Goal: Navigation & Orientation: Find specific page/section

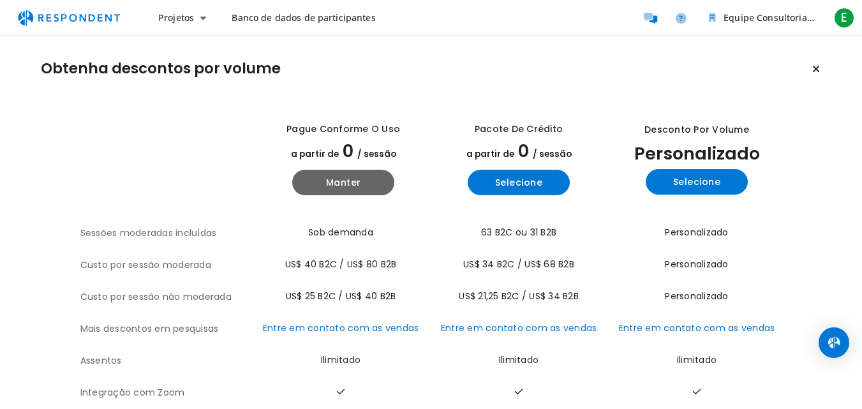
scroll to position [125, 0]
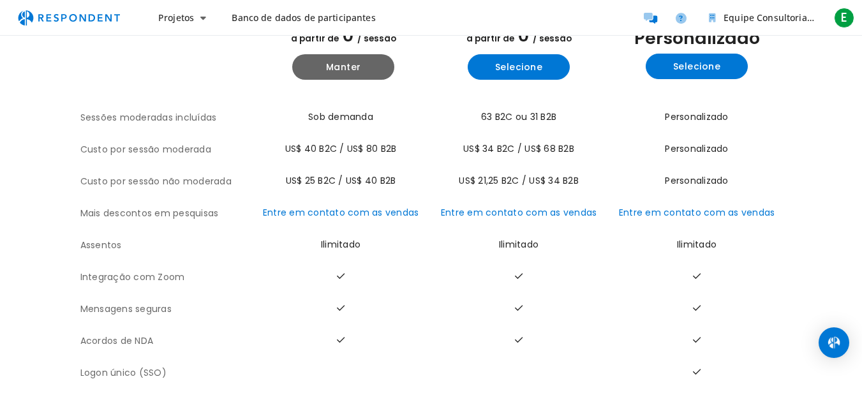
click at [326, 18] on font "Banco de dados de participantes" at bounding box center [303, 17] width 143 height 12
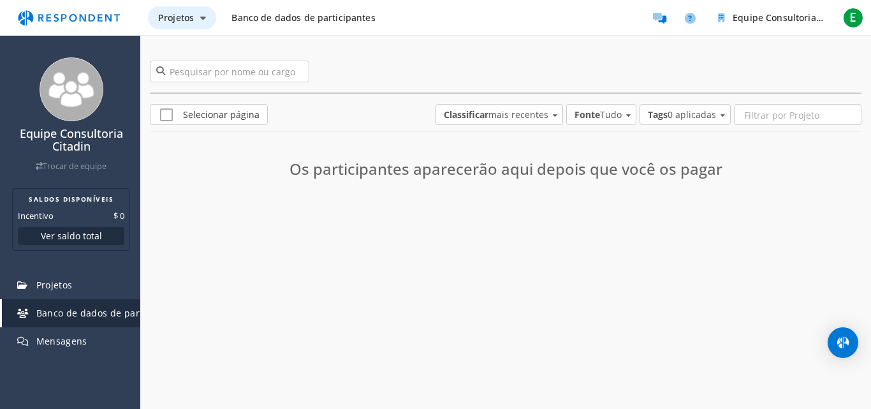
click at [179, 19] on font "Projetos" at bounding box center [176, 17] width 36 height 12
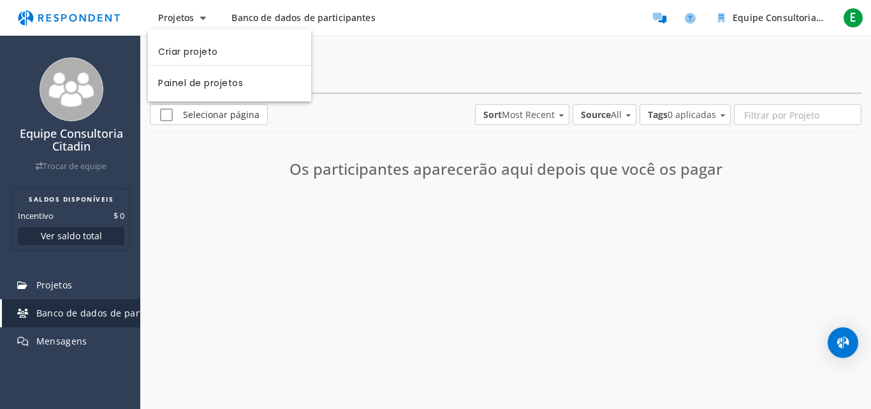
click at [352, 77] on md-backdrop at bounding box center [435, 204] width 871 height 409
click at [851, 20] on font "E" at bounding box center [853, 17] width 6 height 17
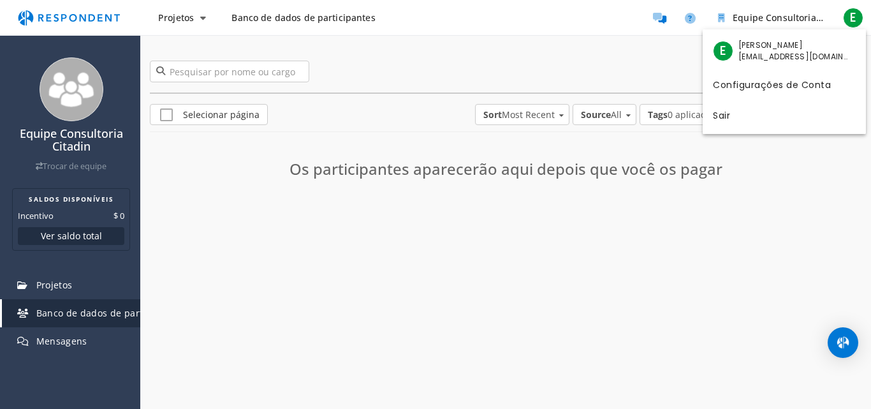
click at [720, 18] on md-backdrop at bounding box center [435, 204] width 871 height 409
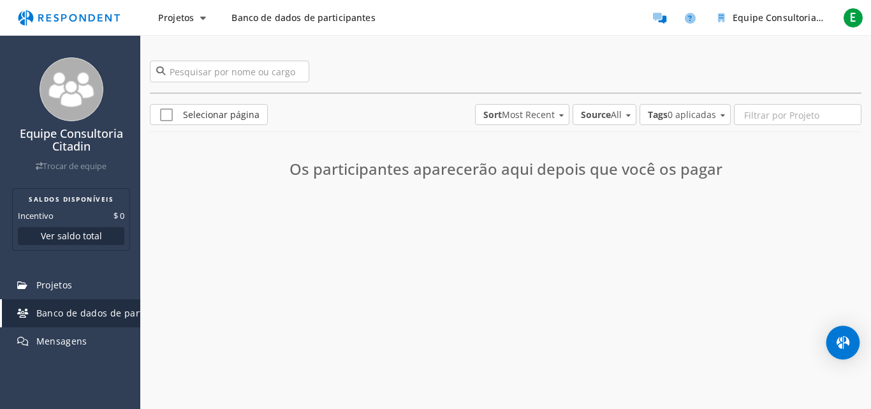
click at [844, 352] on div "Abra o Intercom Messenger" at bounding box center [844, 343] width 34 height 34
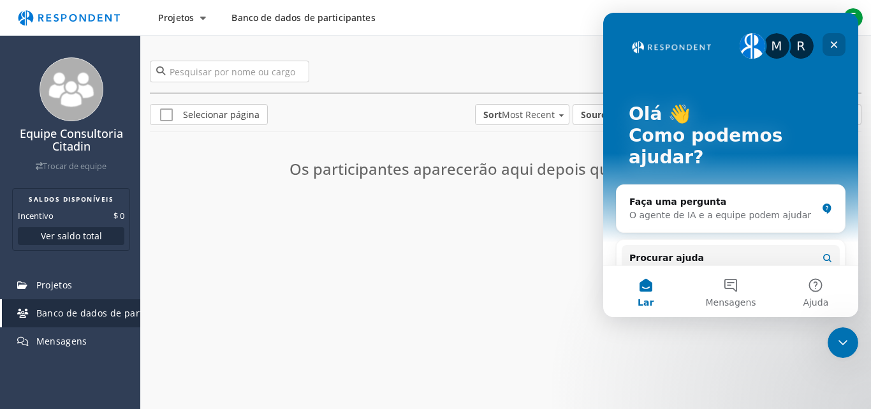
click at [835, 44] on icon "Fechar" at bounding box center [834, 44] width 7 height 7
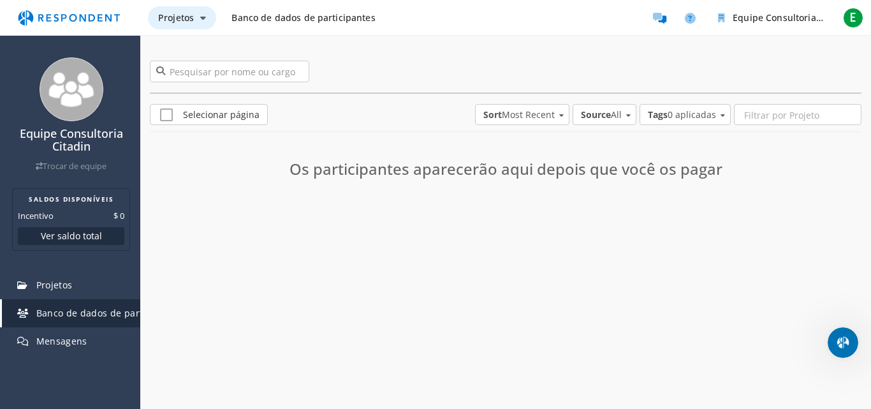
click at [196, 16] on button "Projetos" at bounding box center [182, 17] width 68 height 23
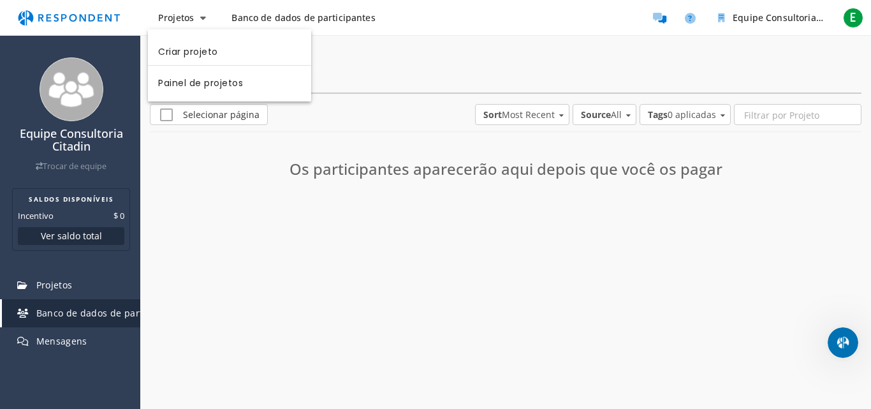
click at [345, 54] on md-backdrop at bounding box center [435, 204] width 871 height 409
click at [300, 16] on font "Banco de dados de participantes" at bounding box center [303, 17] width 143 height 12
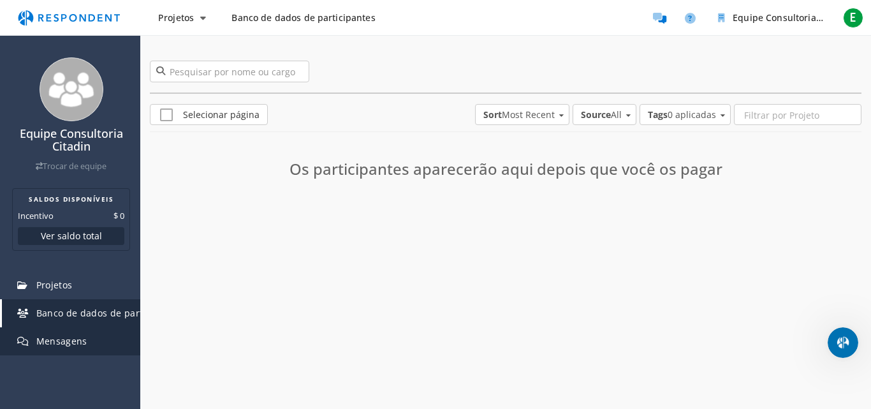
click at [75, 341] on font "Mensagens" at bounding box center [61, 341] width 51 height 12
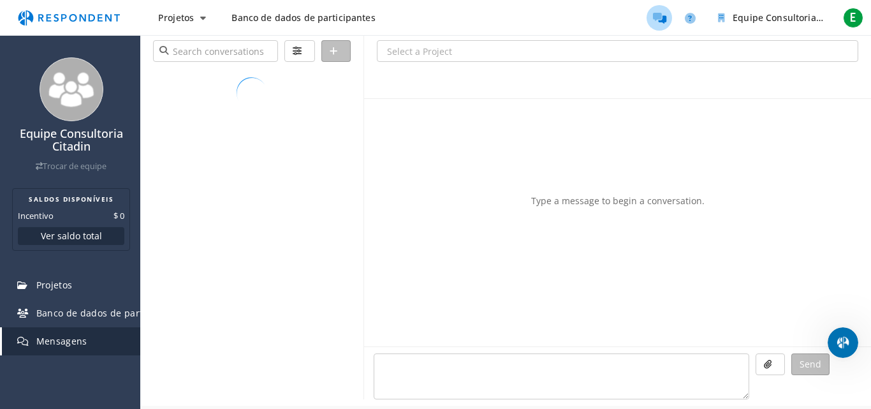
click at [75, 341] on font "Mensagens" at bounding box center [61, 341] width 51 height 12
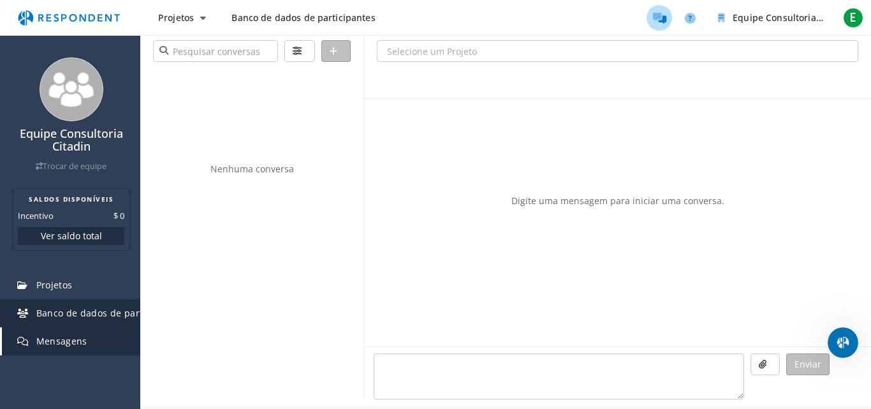
click at [72, 313] on font "Banco de dados de participantes" at bounding box center [110, 313] width 148 height 12
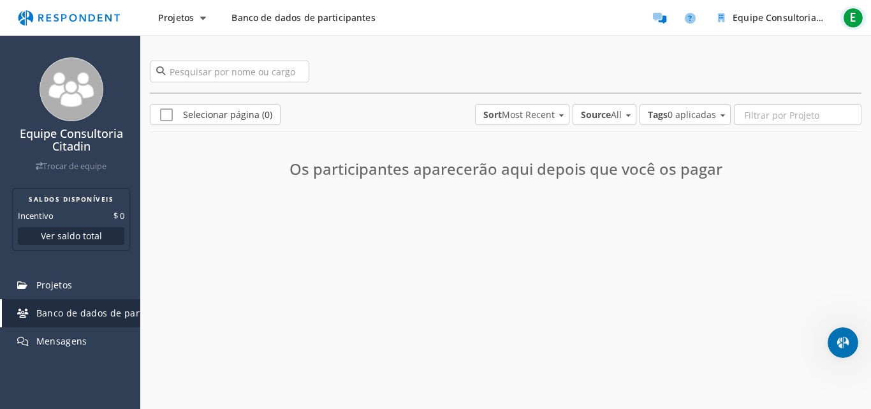
click at [855, 21] on font "E" at bounding box center [853, 17] width 6 height 17
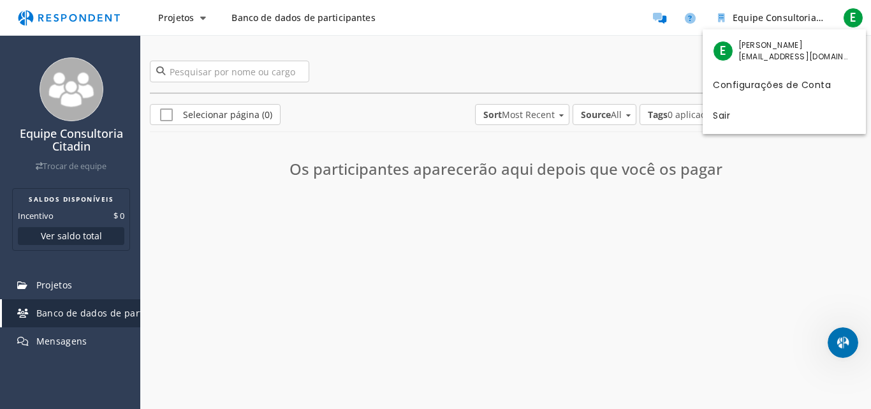
click at [651, 47] on md-backdrop at bounding box center [435, 204] width 871 height 409
